Goal: Information Seeking & Learning: Learn about a topic

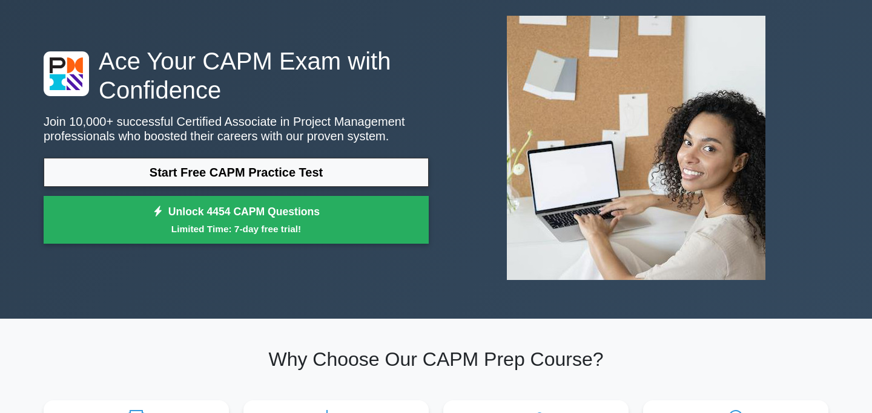
scroll to position [63, 0]
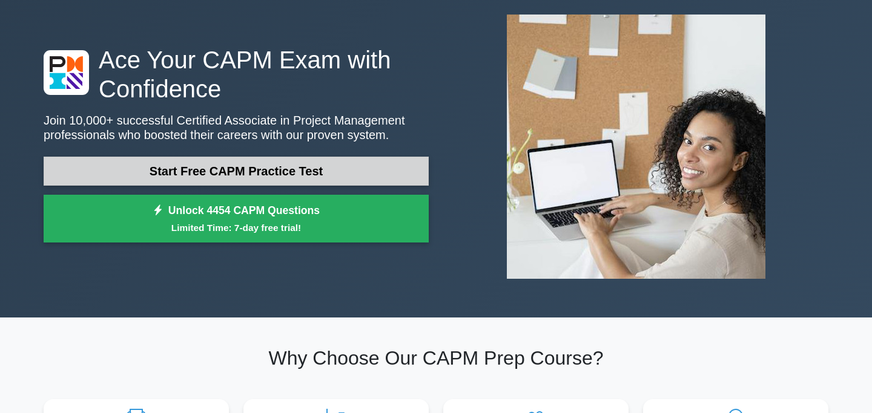
click at [153, 165] on link "Start Free CAPM Practice Test" at bounding box center [236, 171] width 385 height 29
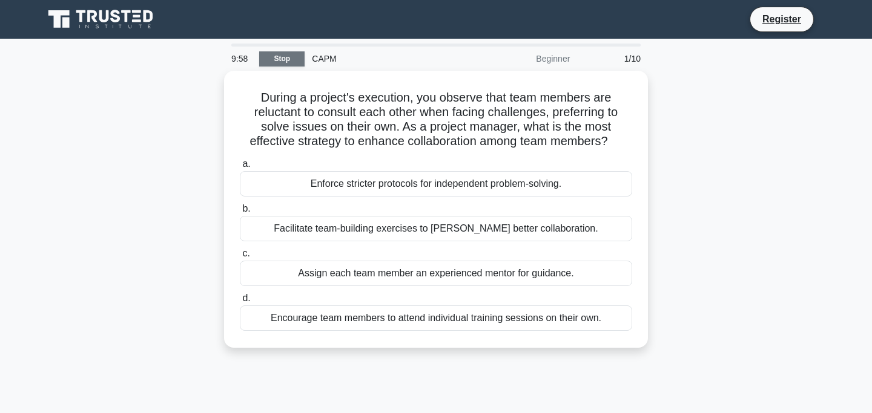
click at [275, 62] on link "Stop" at bounding box center [281, 58] width 45 height 15
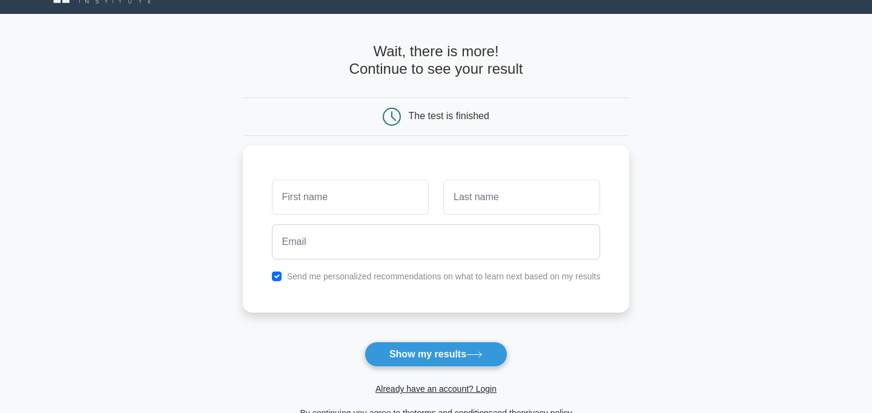
scroll to position [26, 0]
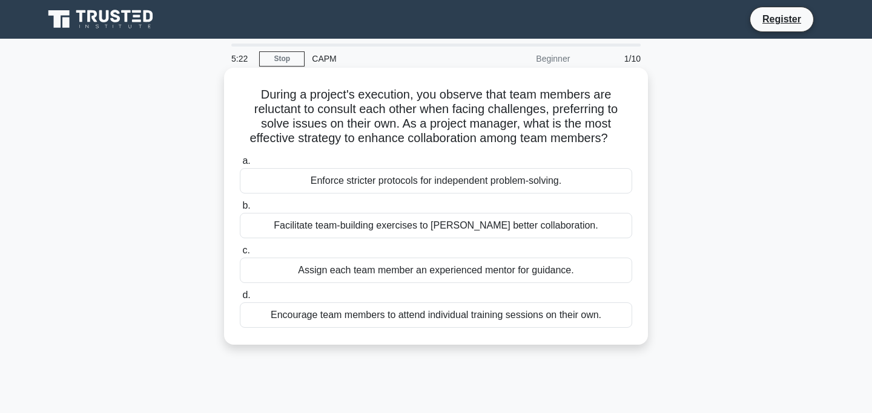
click at [402, 226] on div "Facilitate team-building exercises to foster better collaboration." at bounding box center [436, 225] width 392 height 25
click at [240, 210] on input "b. Facilitate team-building exercises to foster better collaboration." at bounding box center [240, 206] width 0 height 8
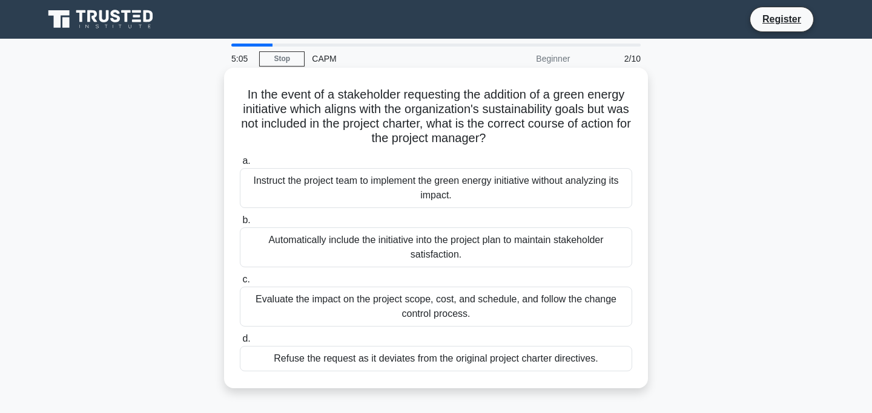
click at [571, 302] on div "Evaluate the impact on the project scope, cost, and schedule, and follow the ch…" at bounding box center [436, 307] width 392 height 40
click at [240, 284] on input "c. Evaluate the impact on the project scope, cost, and schedule, and follow the…" at bounding box center [240, 280] width 0 height 8
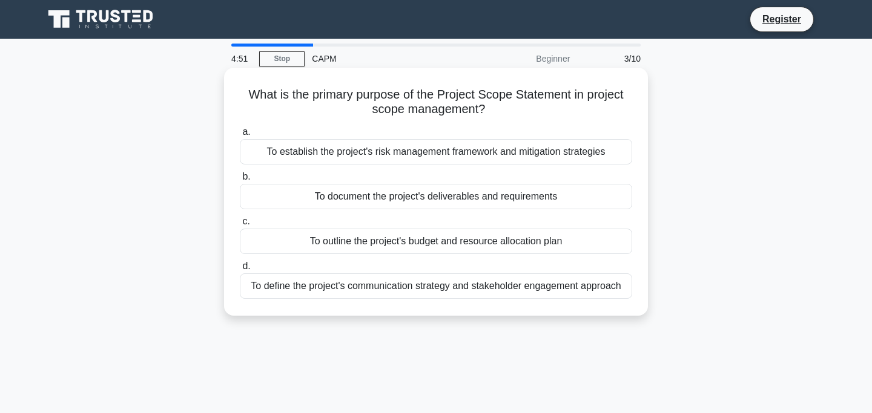
click at [547, 205] on div "To document the project's deliverables and requirements" at bounding box center [436, 196] width 392 height 25
click at [240, 181] on input "b. To document the project's deliverables and requirements" at bounding box center [240, 177] width 0 height 8
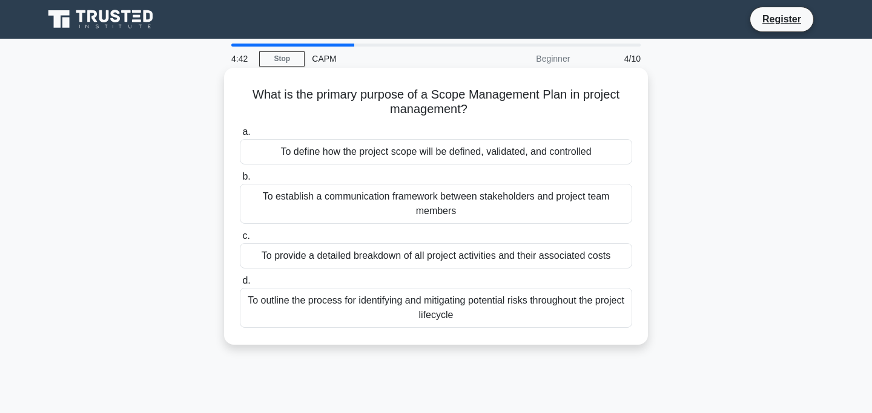
click at [555, 163] on div "To define how the project scope will be defined, validated, and controlled" at bounding box center [436, 151] width 392 height 25
click at [240, 136] on input "a. To define how the project scope will be defined, validated, and controlled" at bounding box center [240, 132] width 0 height 8
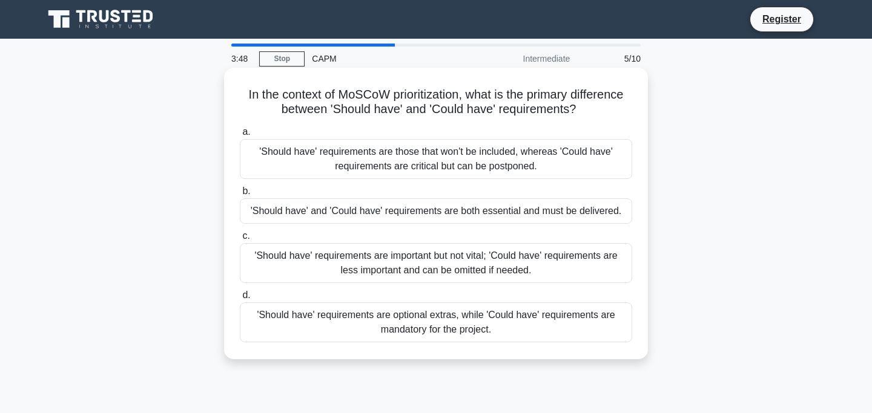
click at [550, 215] on div "'Should have' and 'Could have' requirements are both essential and must be deli…" at bounding box center [436, 211] width 392 height 25
click at [240, 195] on input "b. 'Should have' and 'Could have' requirements are both essential and must be d…" at bounding box center [240, 192] width 0 height 8
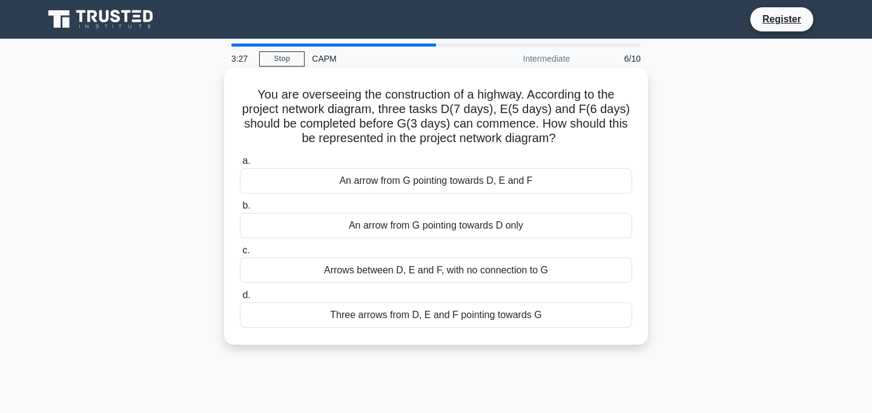
click at [539, 310] on div "Three arrows from D, E and F pointing towards G" at bounding box center [436, 315] width 392 height 25
click at [240, 300] on input "d. Three arrows from D, E and F pointing towards G" at bounding box center [240, 296] width 0 height 8
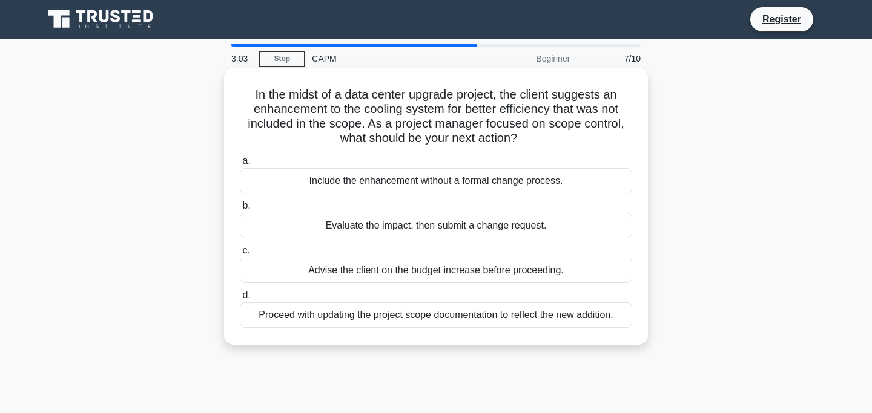
click at [580, 226] on div "Evaluate the impact, then submit a change request." at bounding box center [436, 225] width 392 height 25
click at [240, 210] on input "b. Evaluate the impact, then submit a change request." at bounding box center [240, 206] width 0 height 8
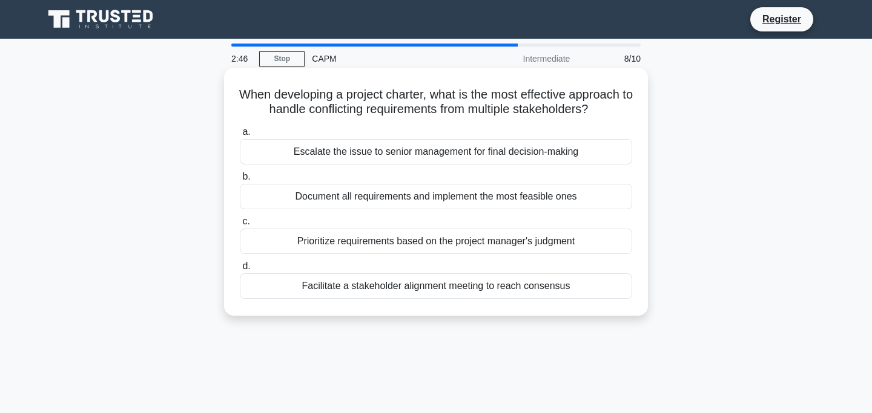
click at [593, 245] on div "Prioritize requirements based on the project manager's judgment" at bounding box center [436, 241] width 392 height 25
click at [240, 226] on input "c. Prioritize requirements based on the project manager's judgment" at bounding box center [240, 222] width 0 height 8
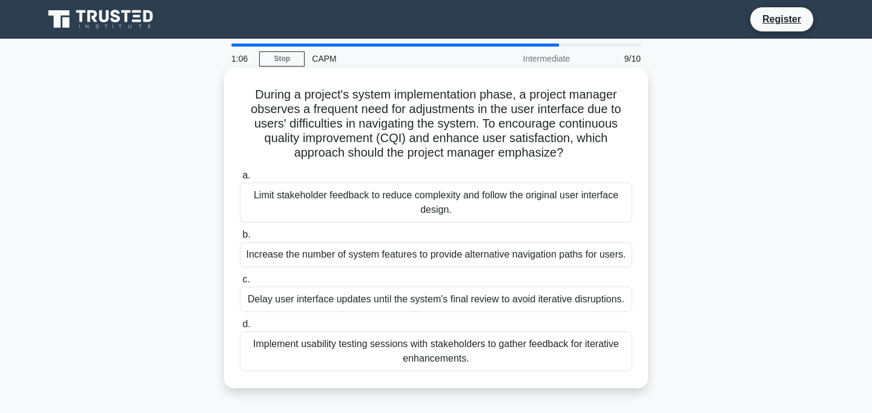
click at [599, 358] on div "Implement usability testing sessions with stakeholders to gather feedback for i…" at bounding box center [436, 352] width 392 height 40
click at [240, 329] on input "d. Implement usability testing sessions with stakeholders to gather feedback fo…" at bounding box center [240, 325] width 0 height 8
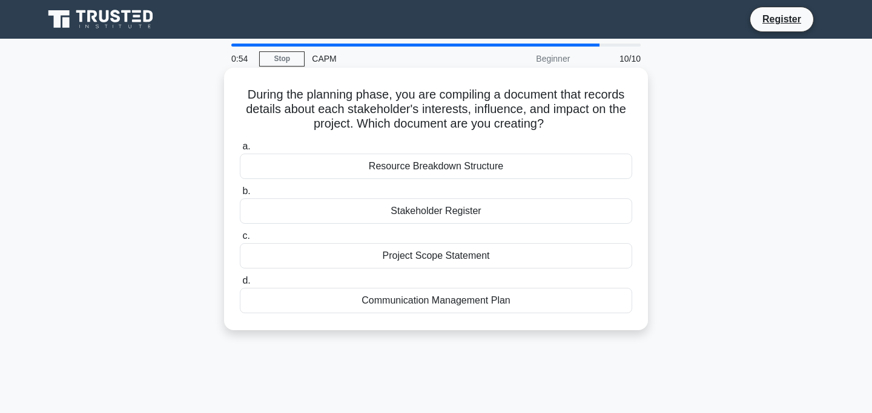
click at [623, 212] on div "Stakeholder Register" at bounding box center [436, 211] width 392 height 25
click at [240, 195] on input "b. Stakeholder Register" at bounding box center [240, 192] width 0 height 8
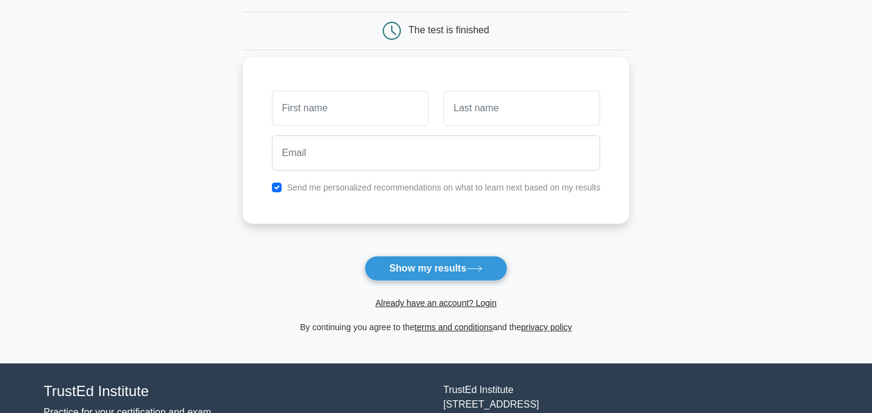
scroll to position [121, 0]
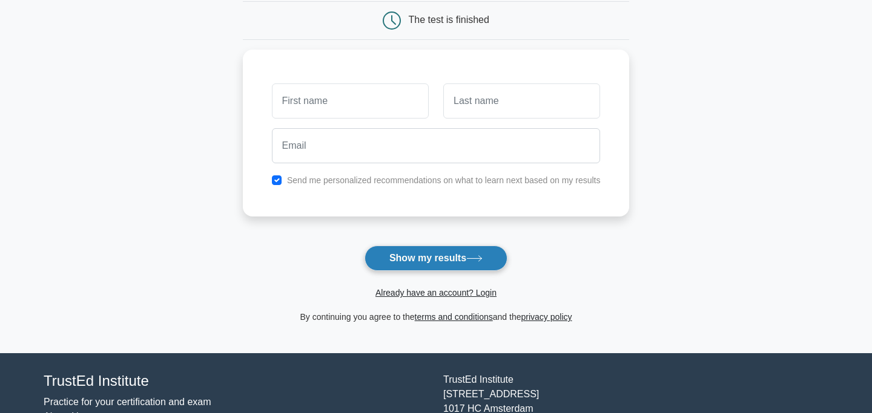
click at [435, 260] on button "Show my results" at bounding box center [435, 258] width 143 height 25
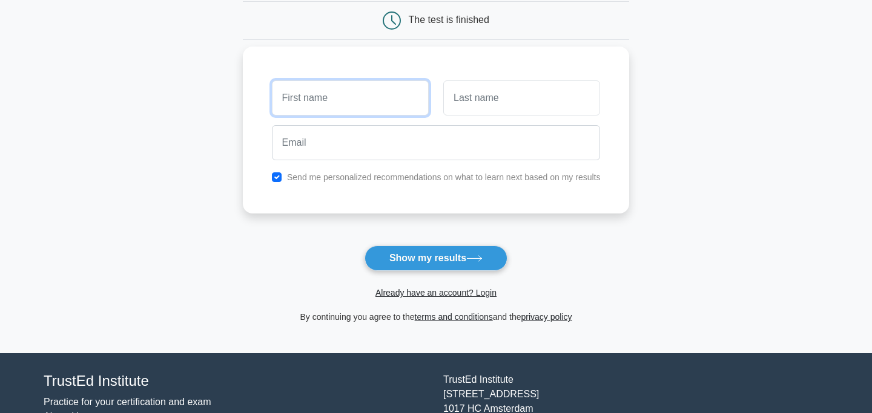
click at [388, 94] on input "text" at bounding box center [350, 97] width 157 height 35
type input "o"
type input "bob"
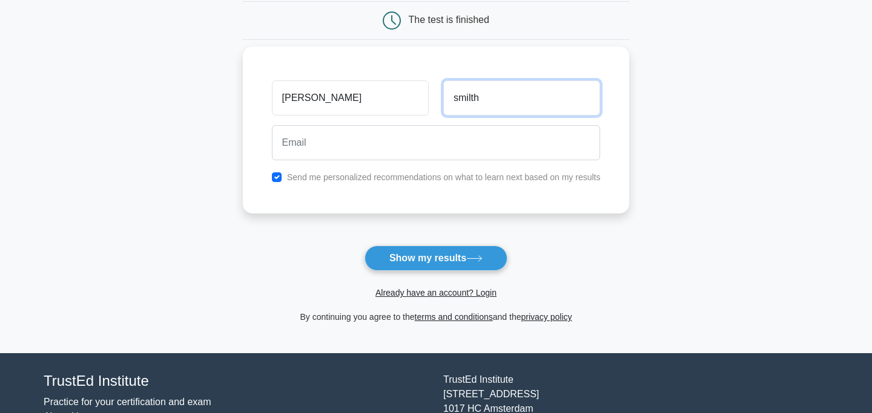
type input "smilth"
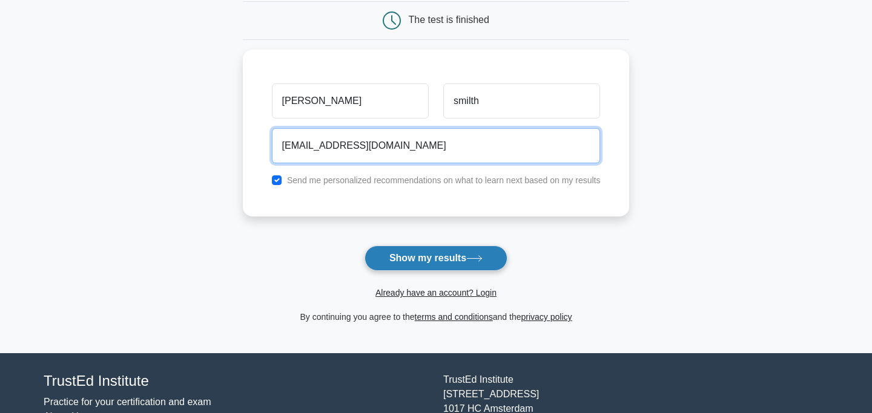
type input "bobsmilth678@gmail.com"
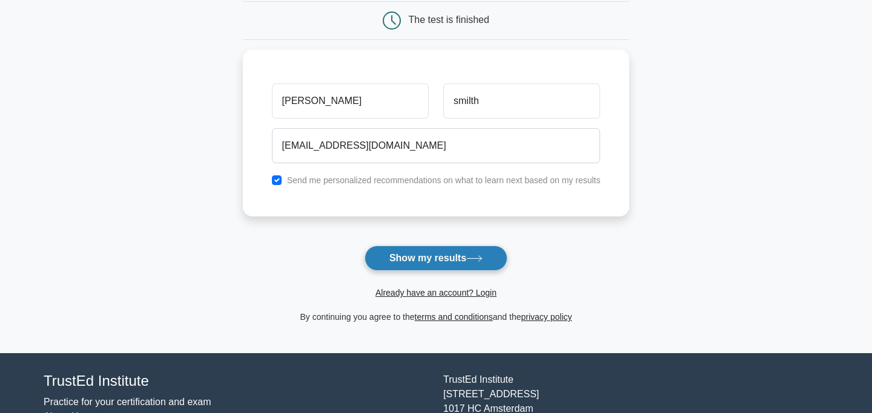
click at [381, 258] on button "Show my results" at bounding box center [435, 258] width 143 height 25
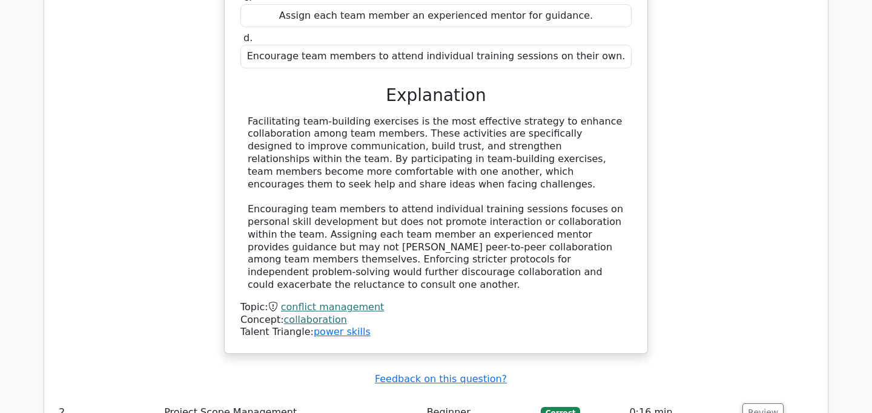
scroll to position [1558, 0]
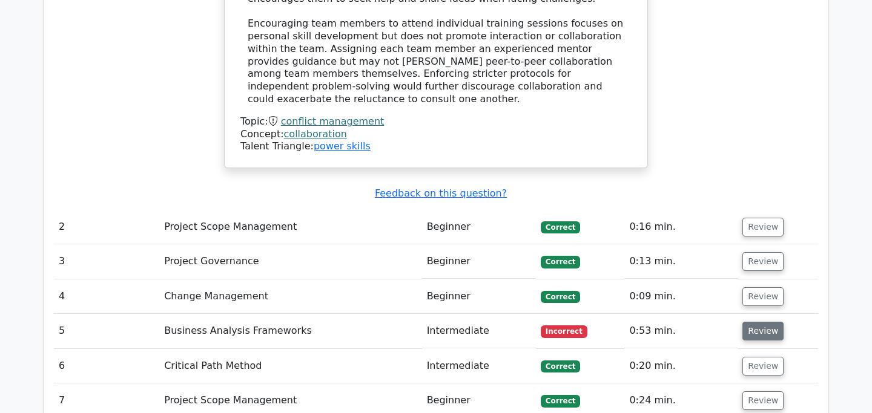
click at [769, 322] on button "Review" at bounding box center [762, 331] width 41 height 19
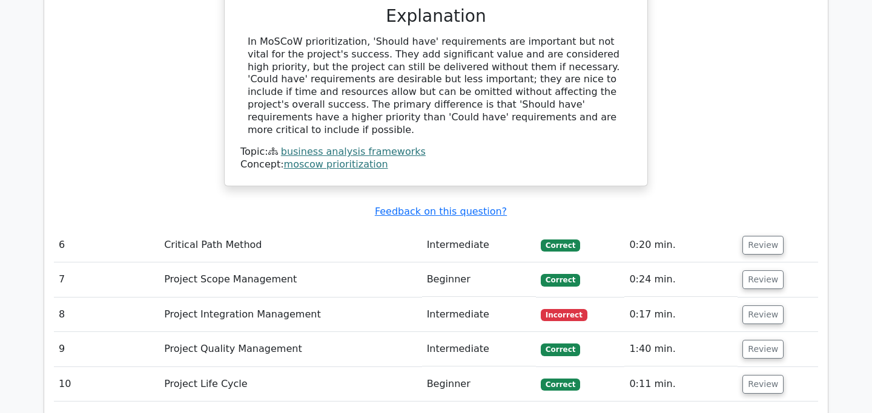
scroll to position [2205, 0]
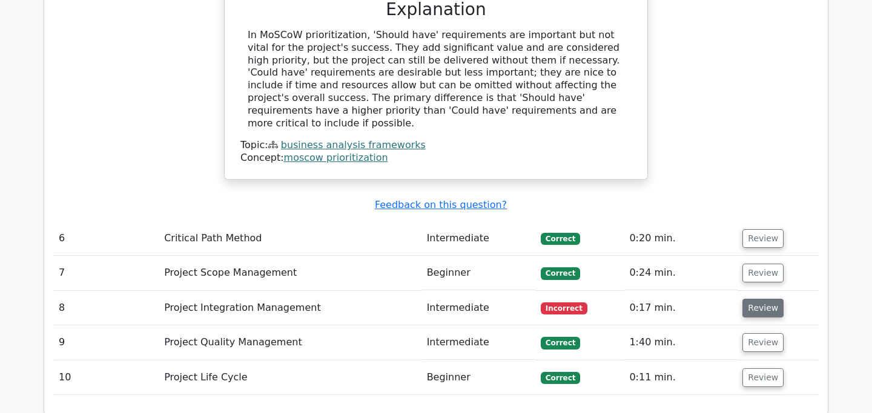
click at [769, 299] on button "Review" at bounding box center [762, 308] width 41 height 19
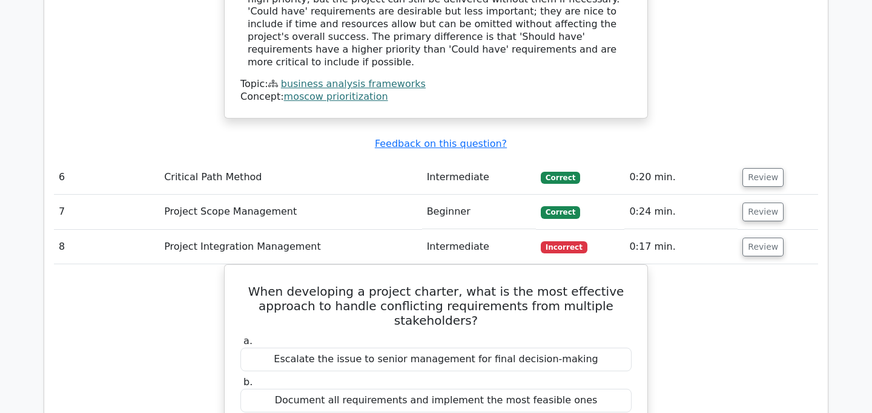
scroll to position [2268, 0]
